Goal: Book appointment/travel/reservation

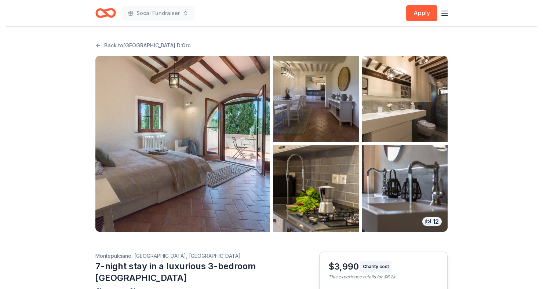
scroll to position [52, 0]
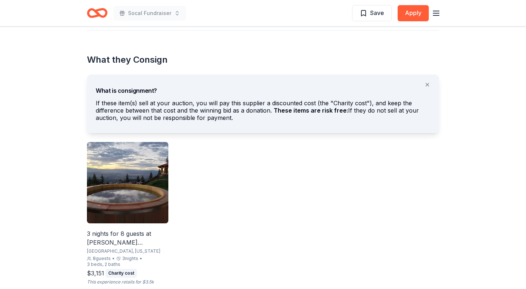
scroll to position [397, 0]
click at [147, 191] on img at bounding box center [127, 182] width 81 height 81
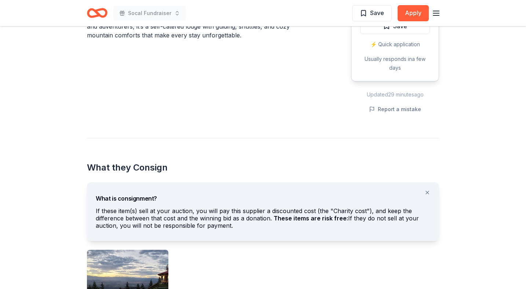
scroll to position [288, 0]
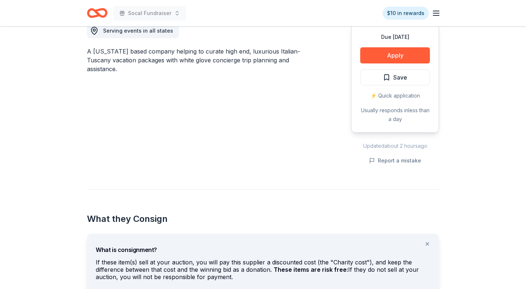
scroll to position [166, 0]
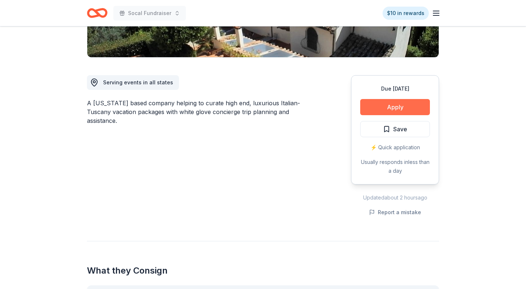
click at [396, 104] on button "Apply" at bounding box center [395, 107] width 70 height 16
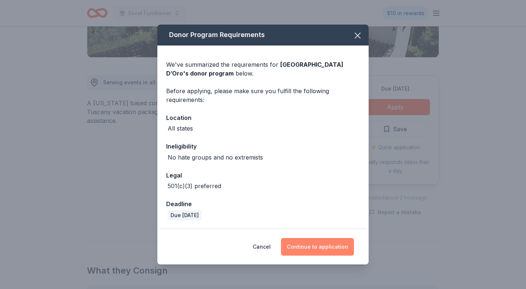
click at [327, 246] on button "Continue to application" at bounding box center [317, 247] width 73 height 18
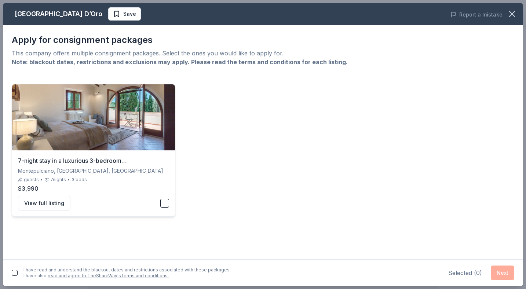
click at [168, 204] on button "button" at bounding box center [164, 203] width 9 height 9
click at [14, 272] on button "button" at bounding box center [15, 273] width 6 height 6
click at [501, 278] on button "Next" at bounding box center [502, 273] width 23 height 15
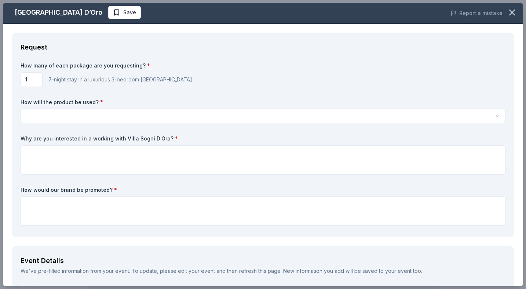
scroll to position [0, 0]
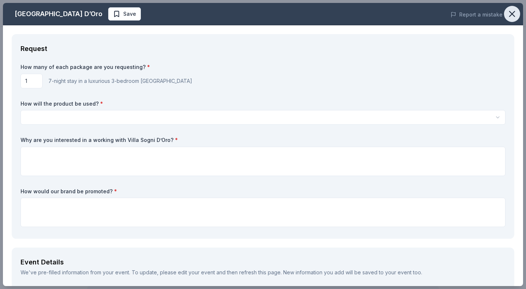
click at [506, 16] on button "button" at bounding box center [512, 14] width 16 height 16
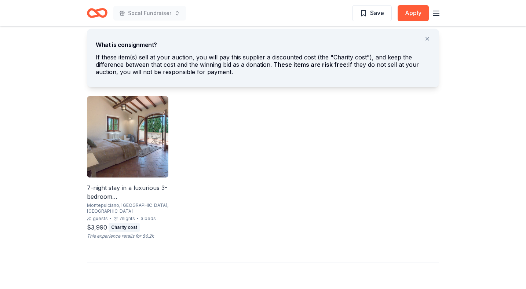
scroll to position [455, 0]
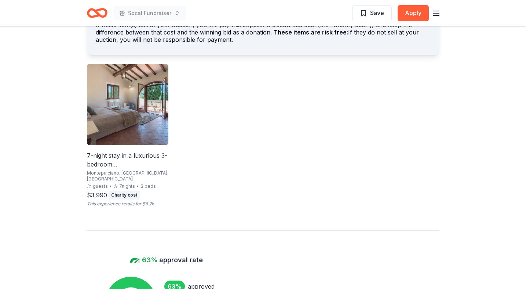
click at [129, 134] on img at bounding box center [127, 104] width 81 height 81
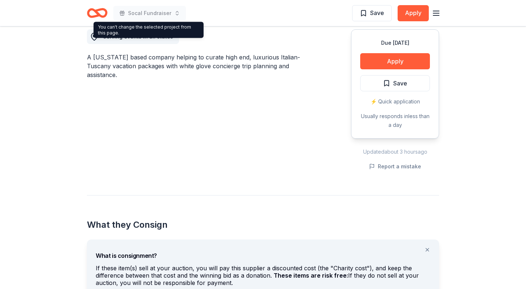
scroll to position [103, 0]
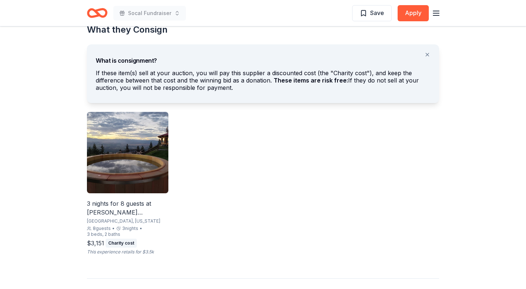
scroll to position [429, 0]
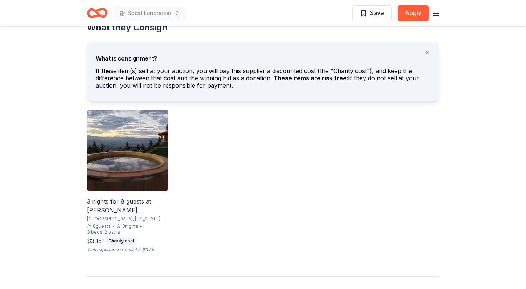
click at [133, 161] on img at bounding box center [127, 150] width 81 height 81
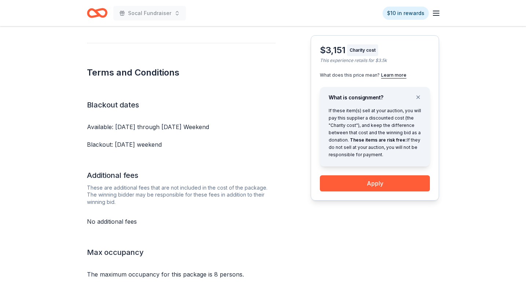
scroll to position [541, 0]
